Goal: Task Accomplishment & Management: Use online tool/utility

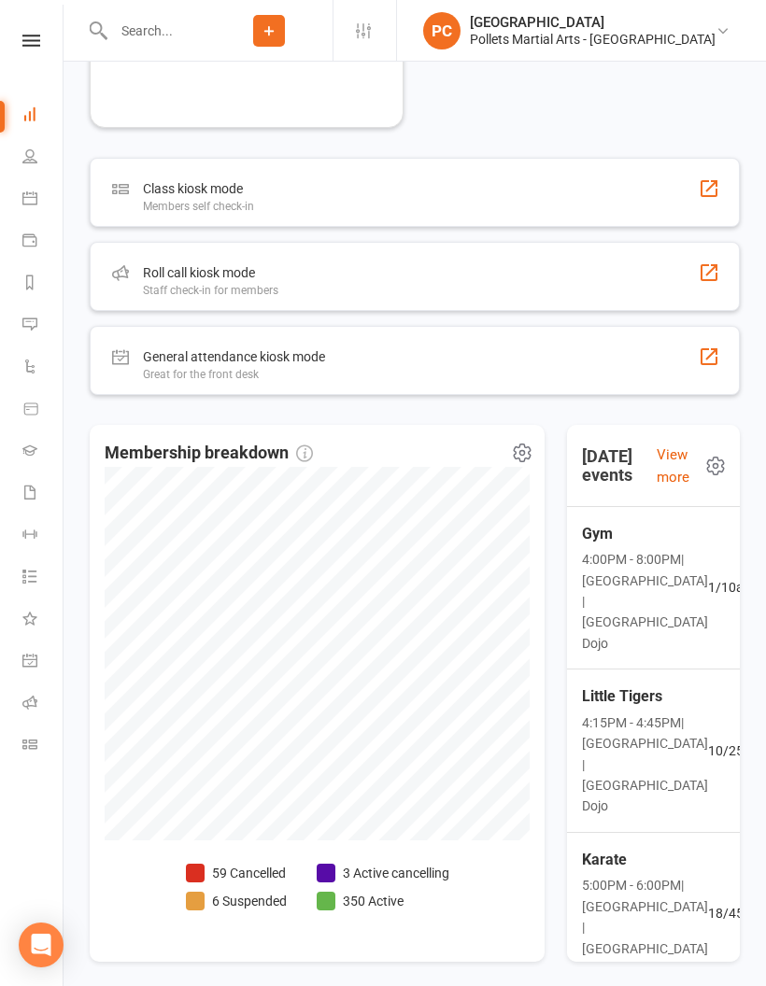
scroll to position [1421, 0]
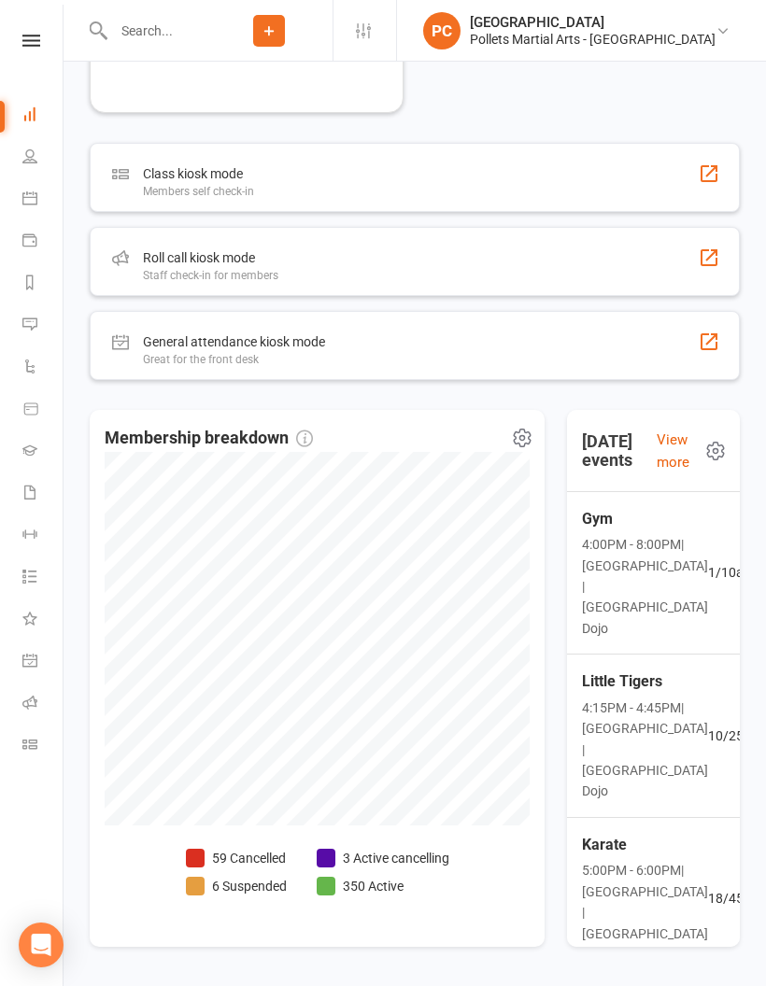
click at [708, 726] on span "10 / 25 attendees" at bounding box center [754, 736] width 93 height 21
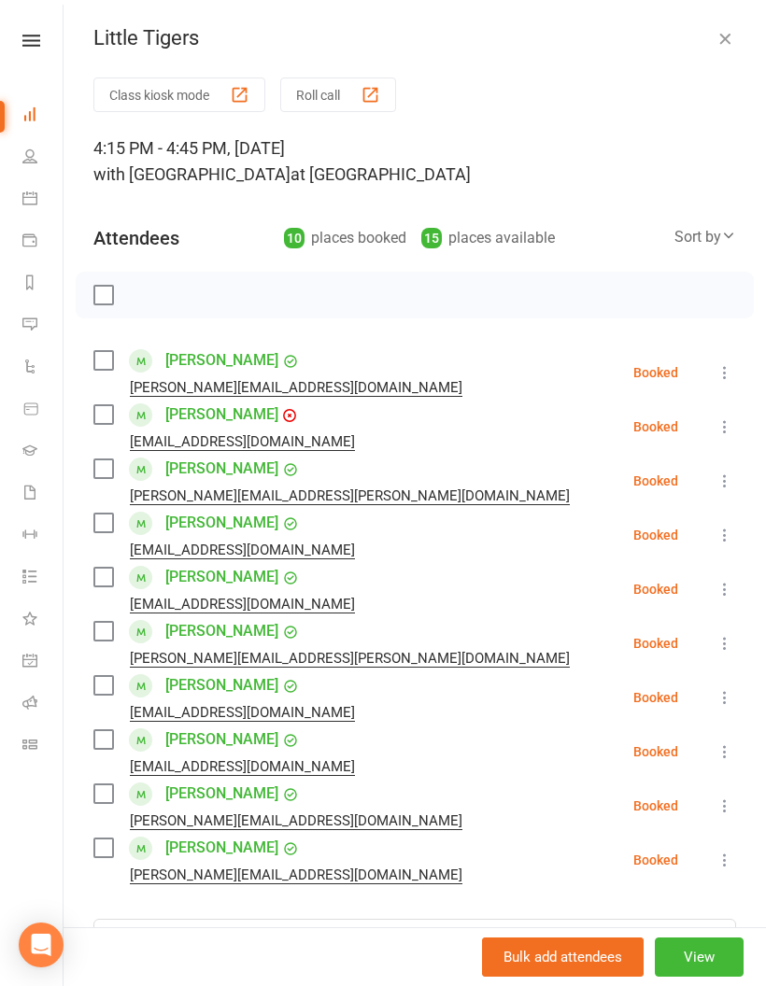
click at [42, 704] on link "Roll call" at bounding box center [43, 705] width 42 height 42
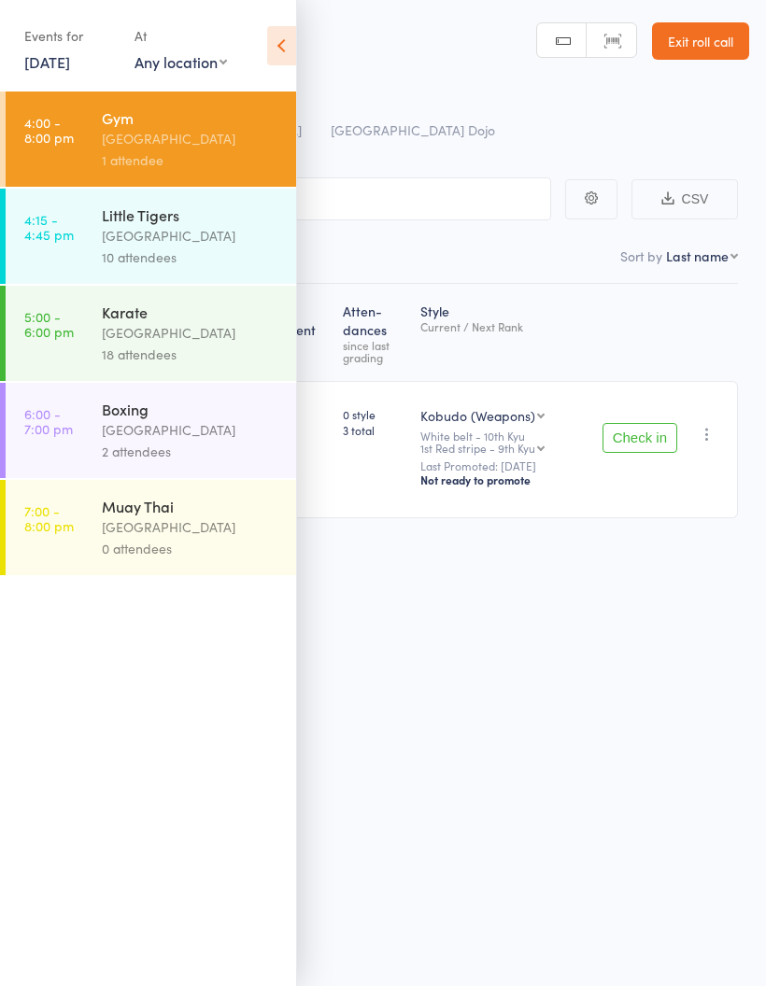
click at [201, 268] on div "10 attendees" at bounding box center [191, 257] width 178 height 21
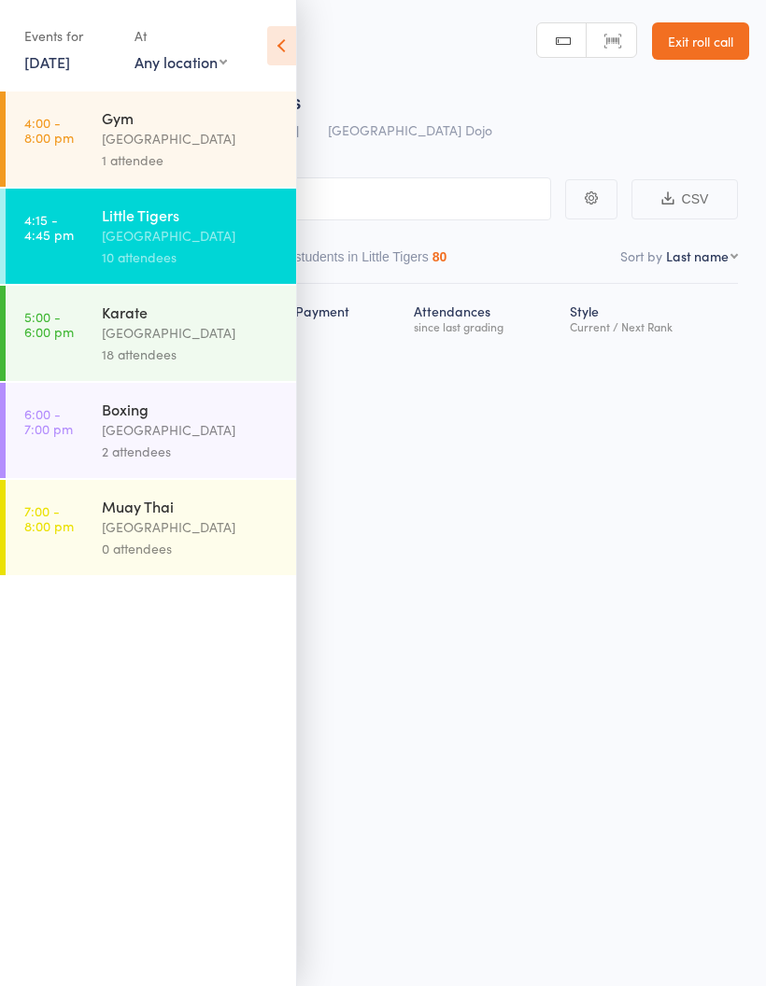
click at [287, 63] on icon at bounding box center [281, 45] width 29 height 39
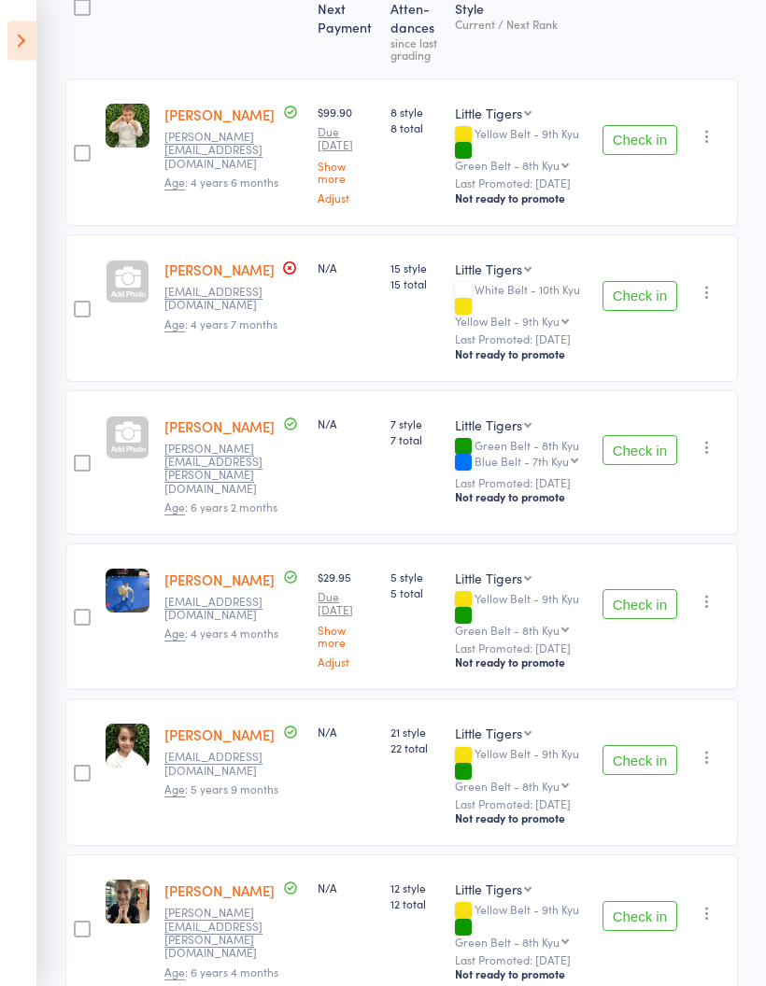
scroll to position [302, 0]
click at [645, 436] on button "Check in" at bounding box center [640, 451] width 75 height 30
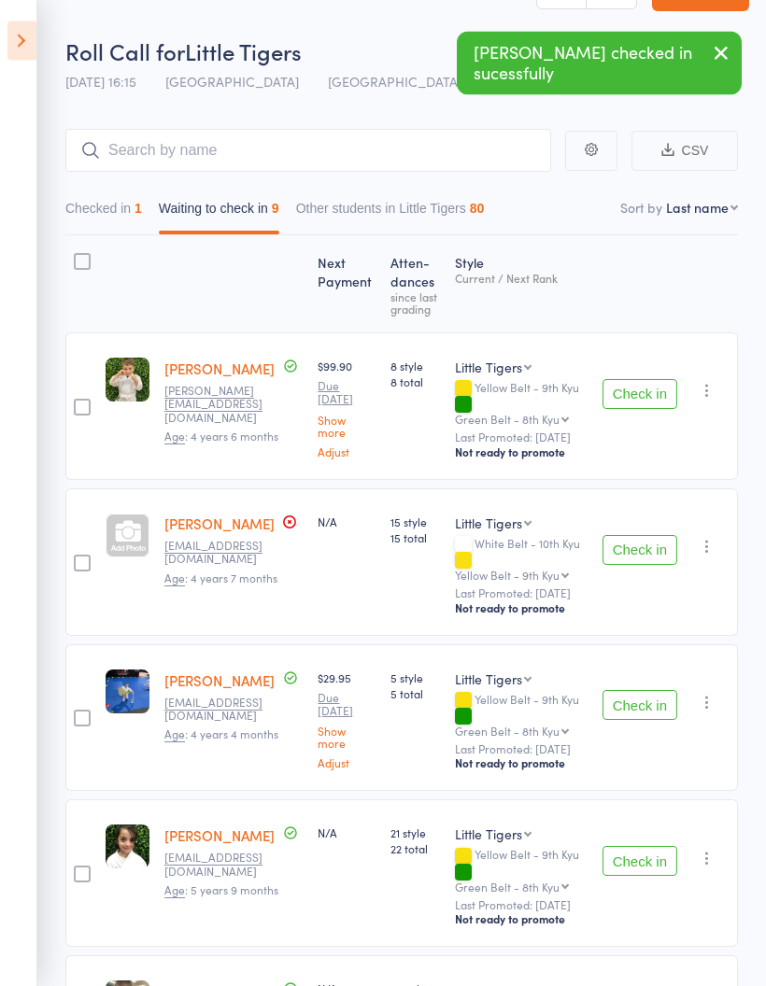
scroll to position [46, 0]
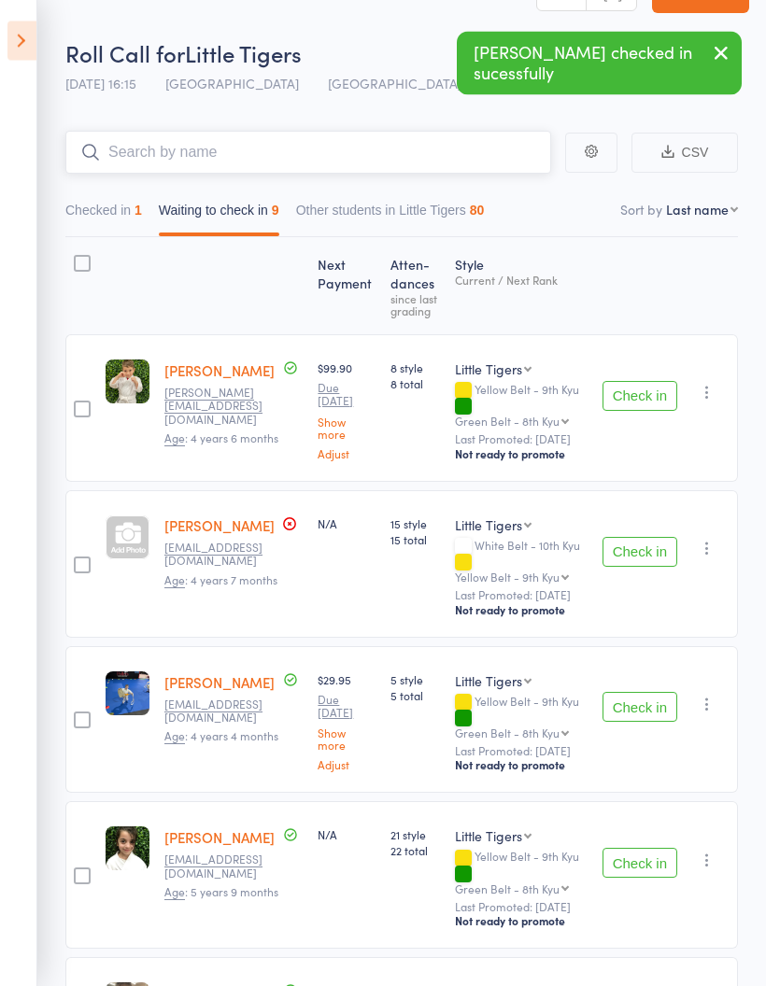
click at [284, 151] on input "search" at bounding box center [308, 153] width 486 height 43
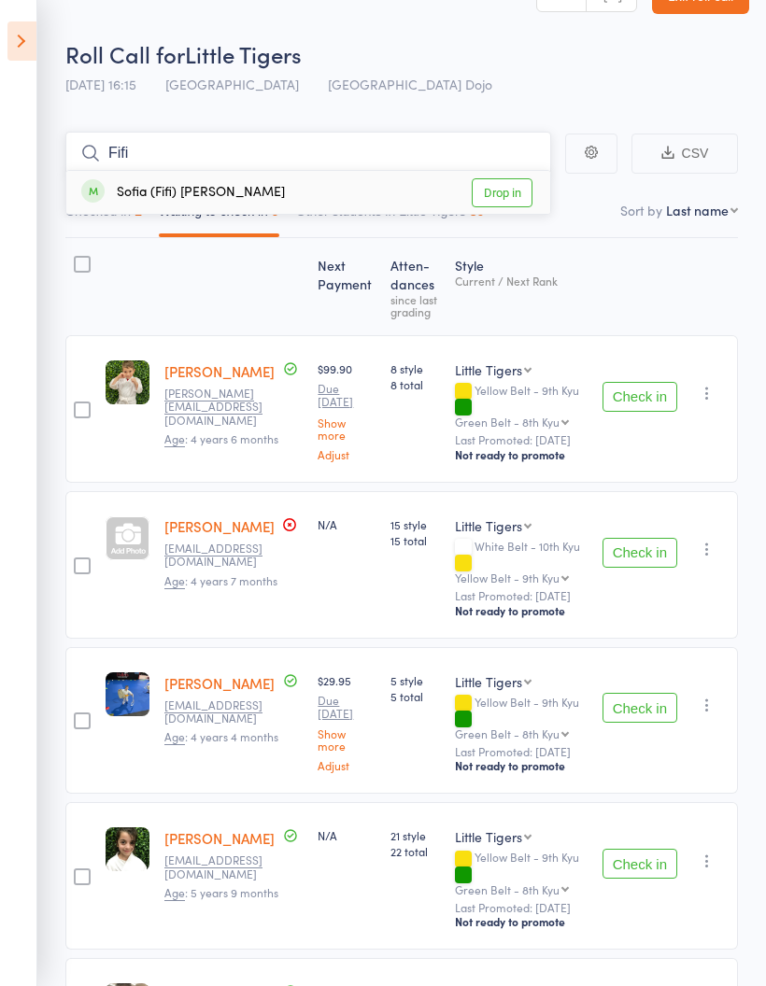
type input "Fifi"
click at [513, 196] on link "Drop in" at bounding box center [502, 192] width 61 height 29
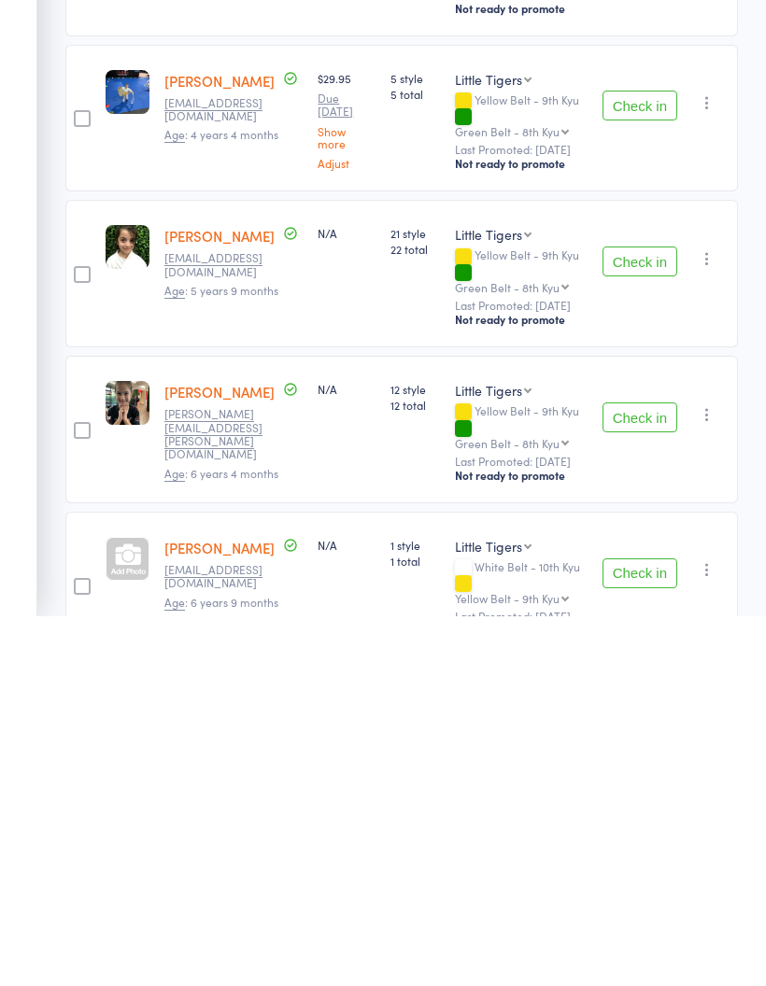
click at [646, 773] on button "Check in" at bounding box center [640, 788] width 75 height 30
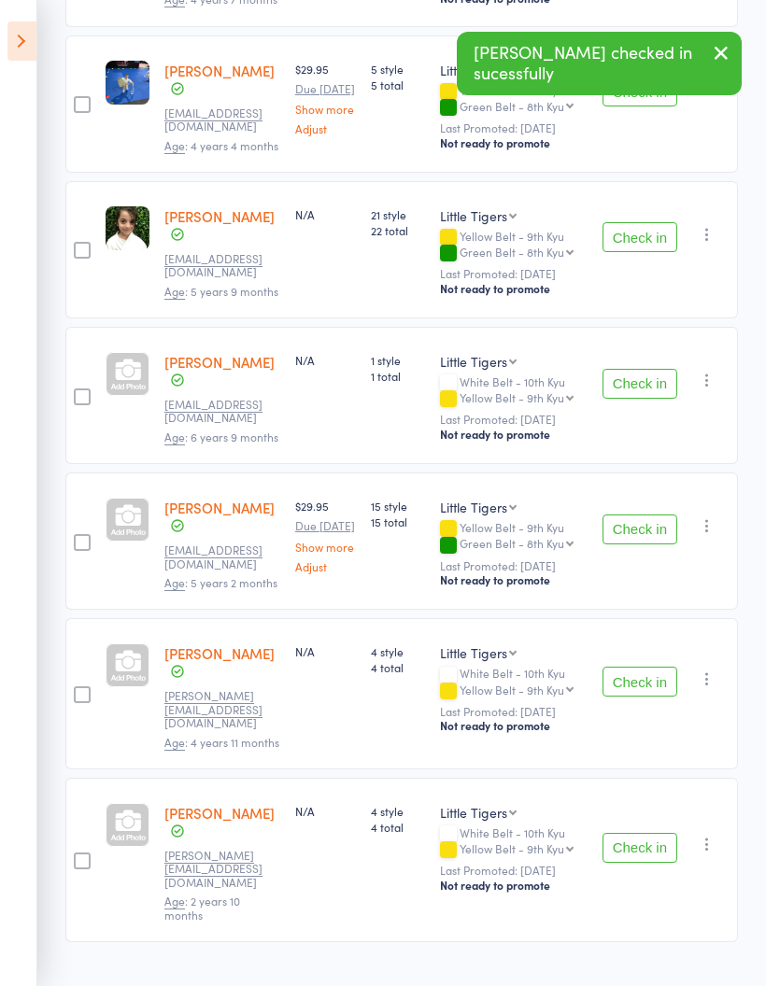
scroll to position [576, 0]
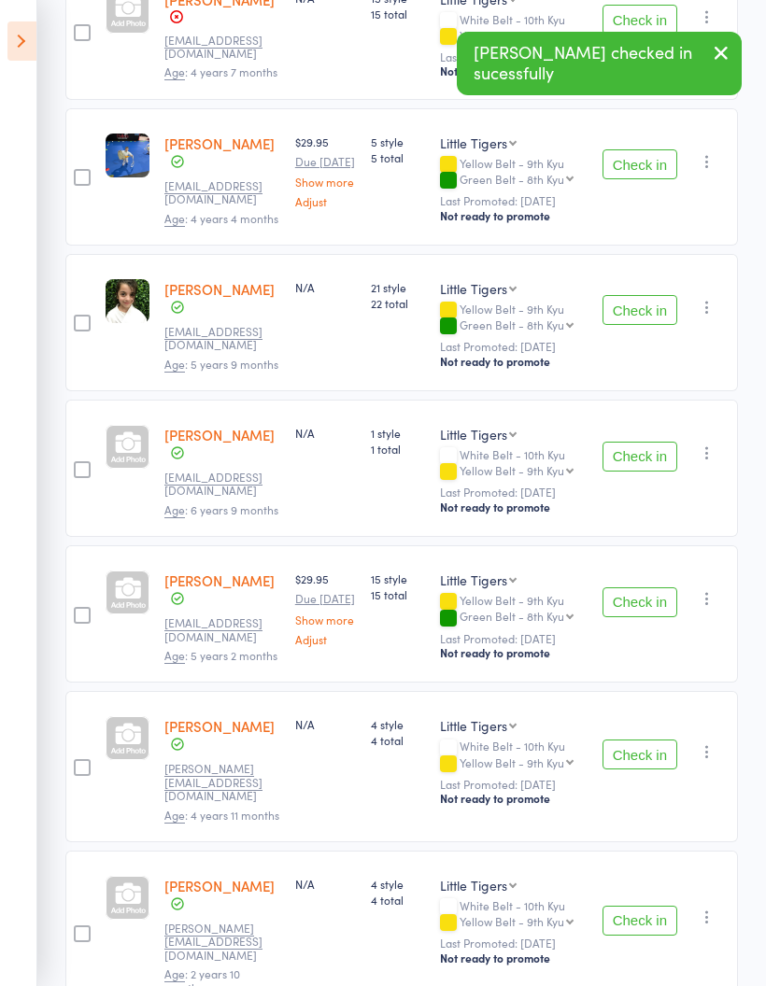
click at [649, 602] on button "Check in" at bounding box center [640, 603] width 75 height 30
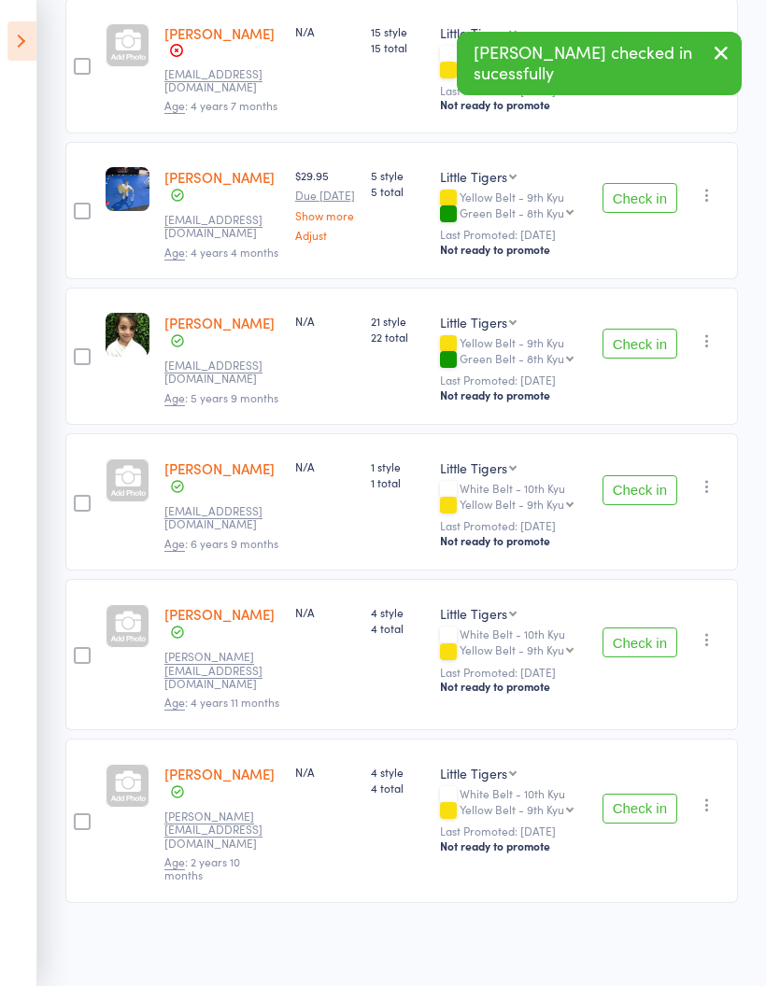
scroll to position [422, 0]
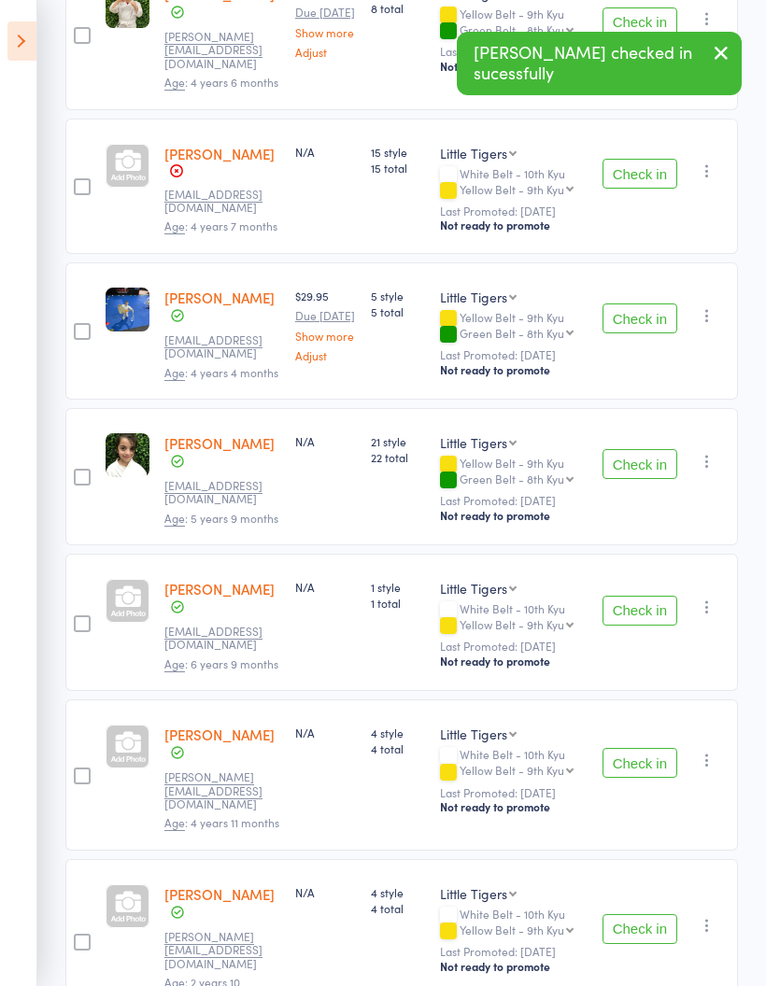
click at [657, 333] on button "Check in" at bounding box center [640, 319] width 75 height 30
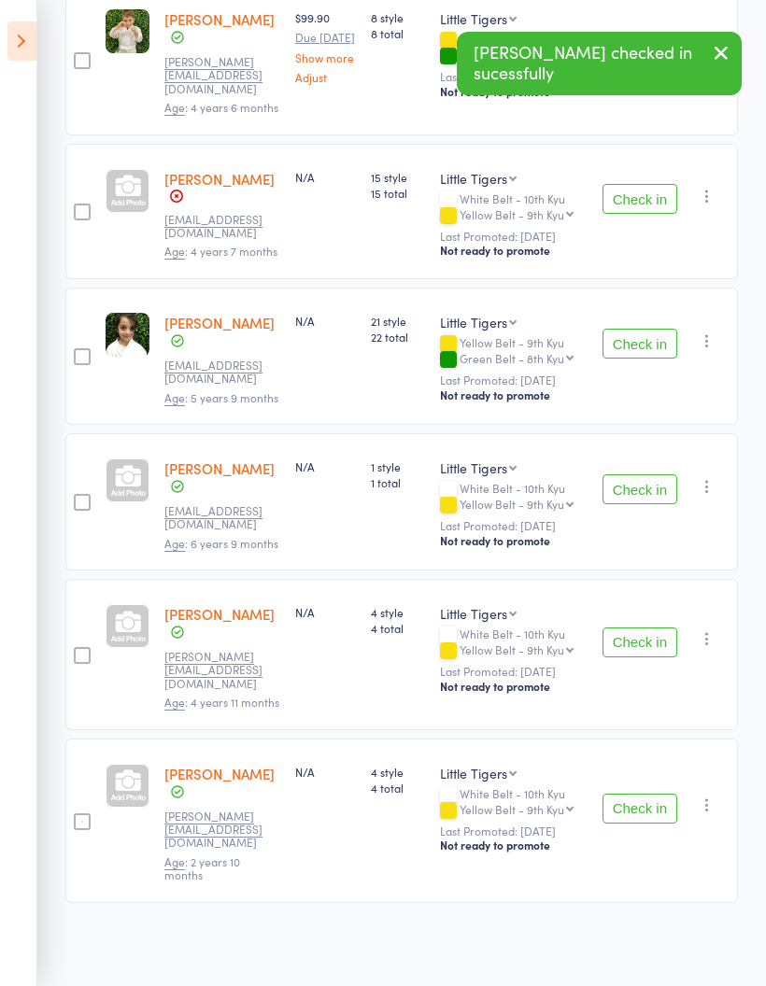
scroll to position [268, 0]
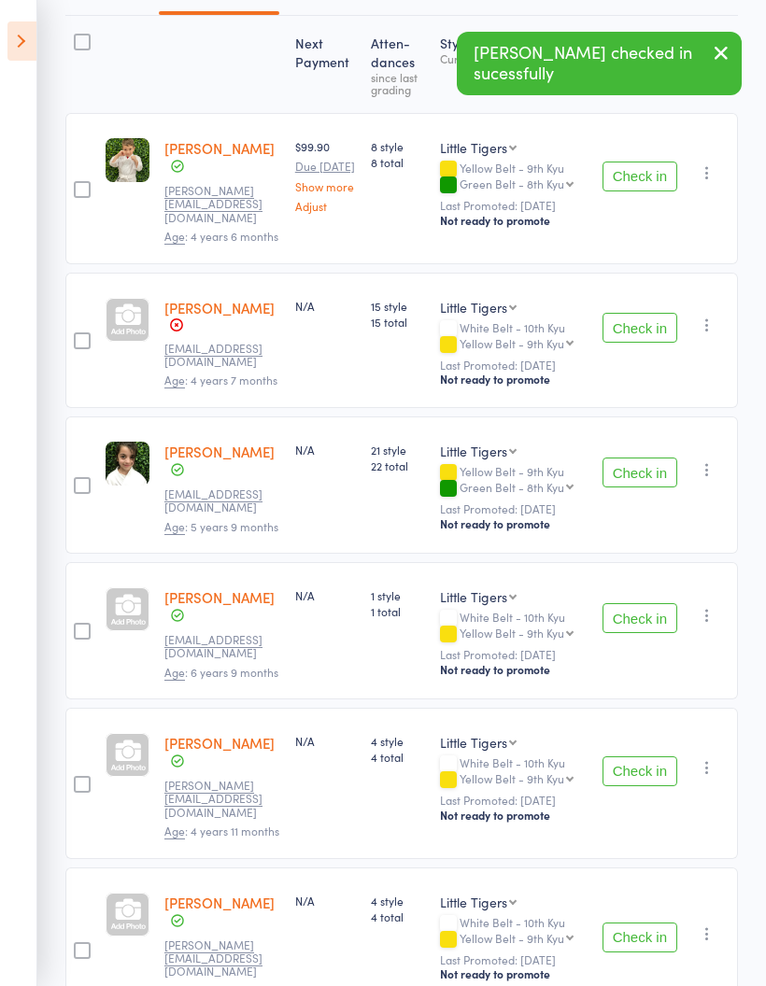
click at [657, 175] on button "Check in" at bounding box center [640, 177] width 75 height 30
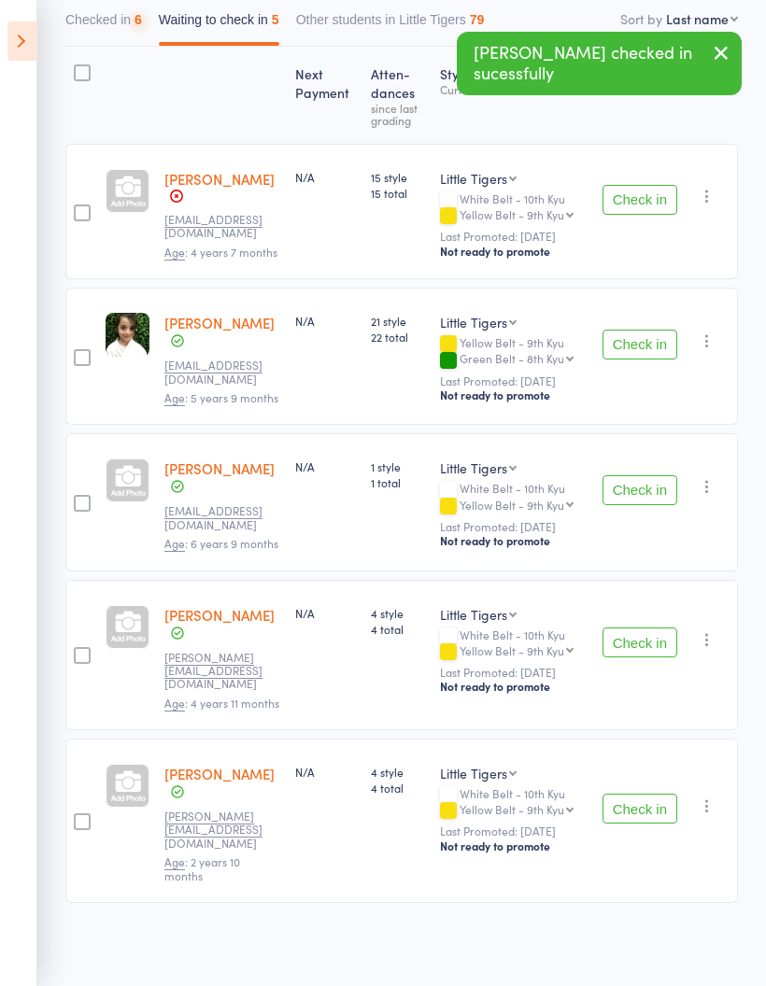
scroll to position [114, 0]
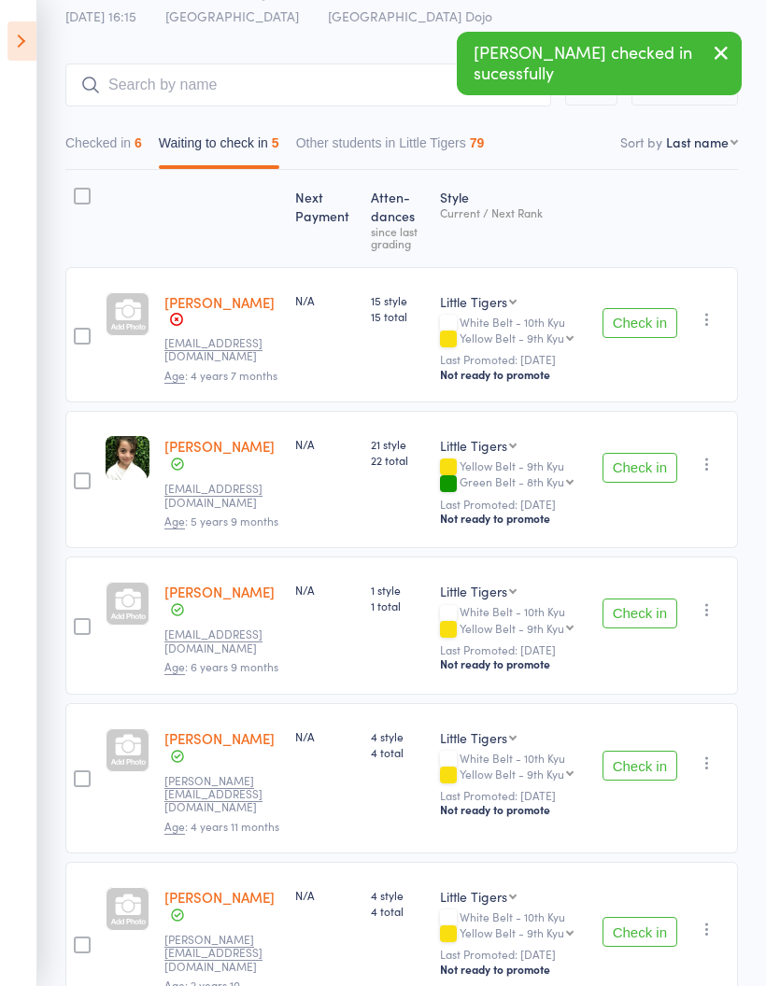
click at [640, 319] on button "Check in" at bounding box center [640, 323] width 75 height 30
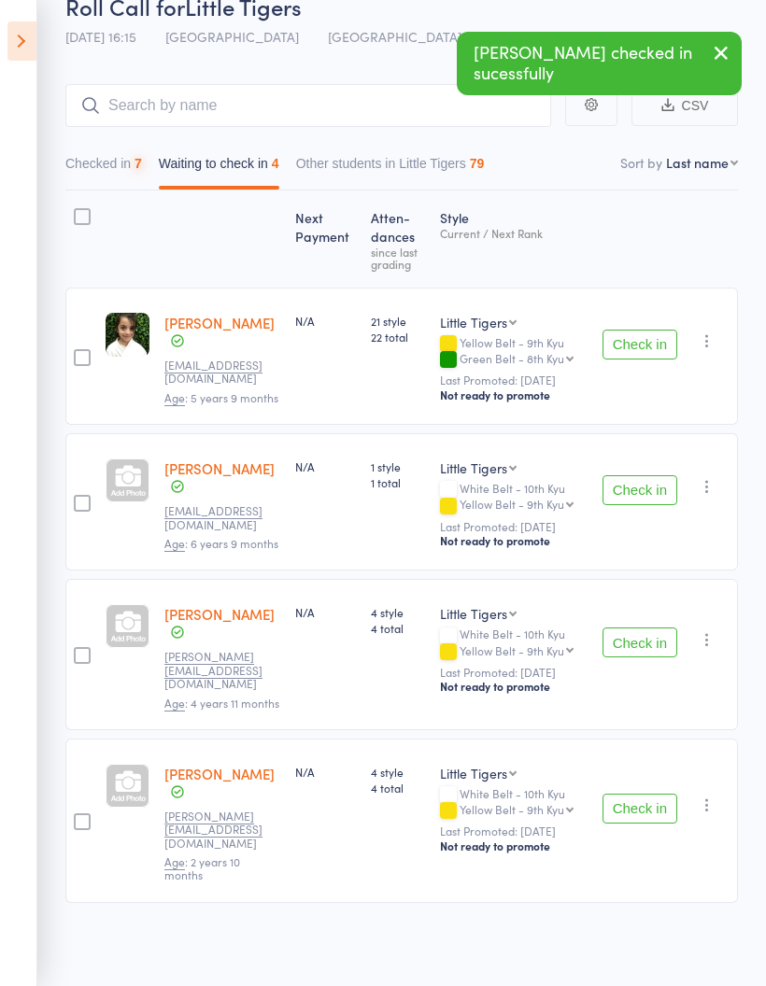
scroll to position [46, 0]
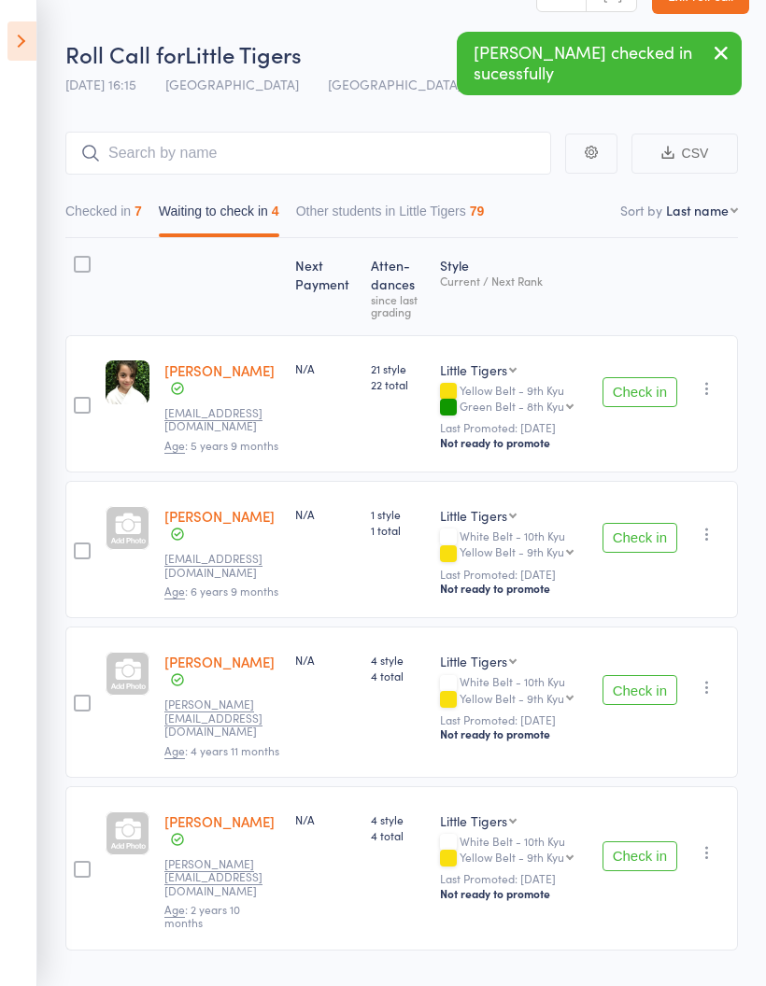
click at [646, 527] on button "Check in" at bounding box center [640, 538] width 75 height 30
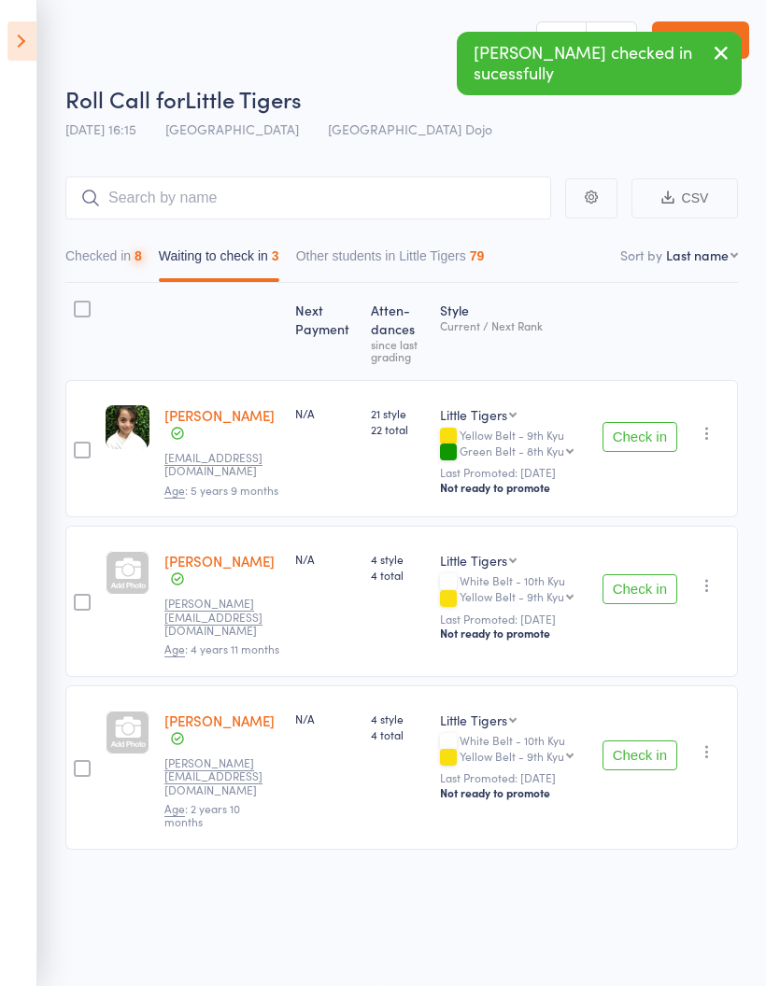
scroll to position [13, 0]
click at [643, 575] on button "Check in" at bounding box center [640, 590] width 75 height 30
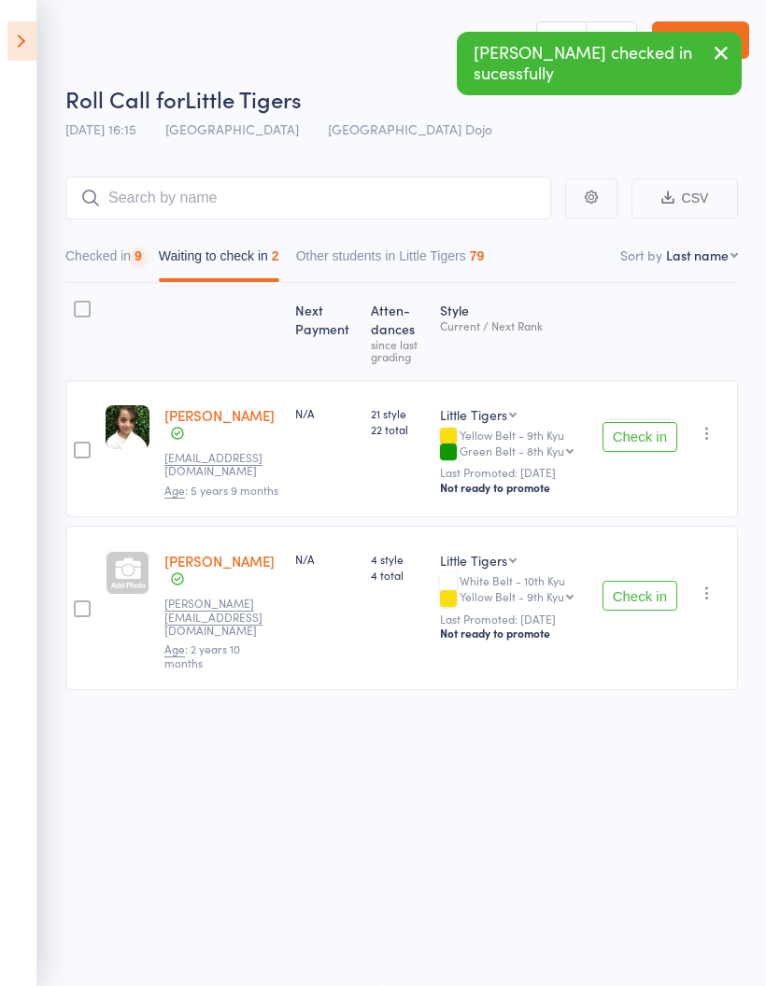
click at [653, 581] on button "Check in" at bounding box center [640, 596] width 75 height 30
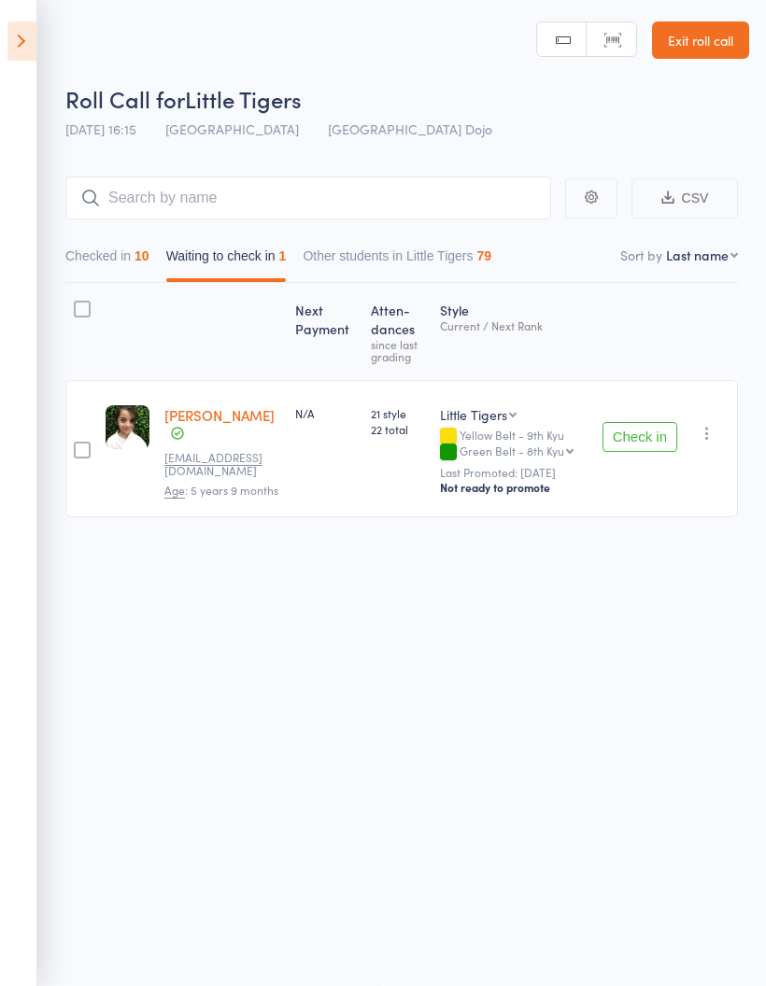
click at [650, 428] on button "Check in" at bounding box center [640, 437] width 75 height 30
